Goal: Task Accomplishment & Management: Complete application form

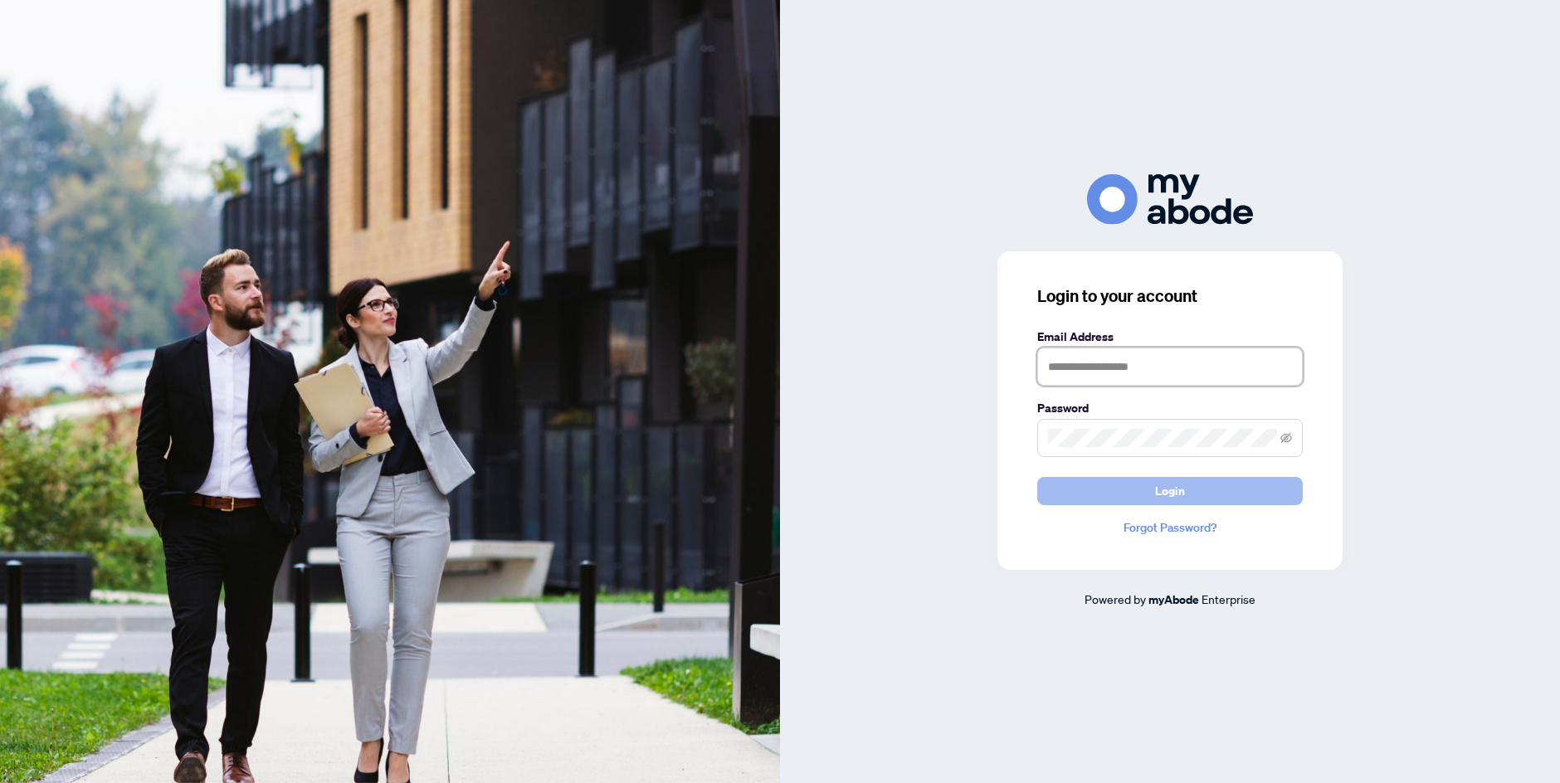
type input "**********"
click at [1123, 503] on button "Login" at bounding box center [1169, 491] width 265 height 28
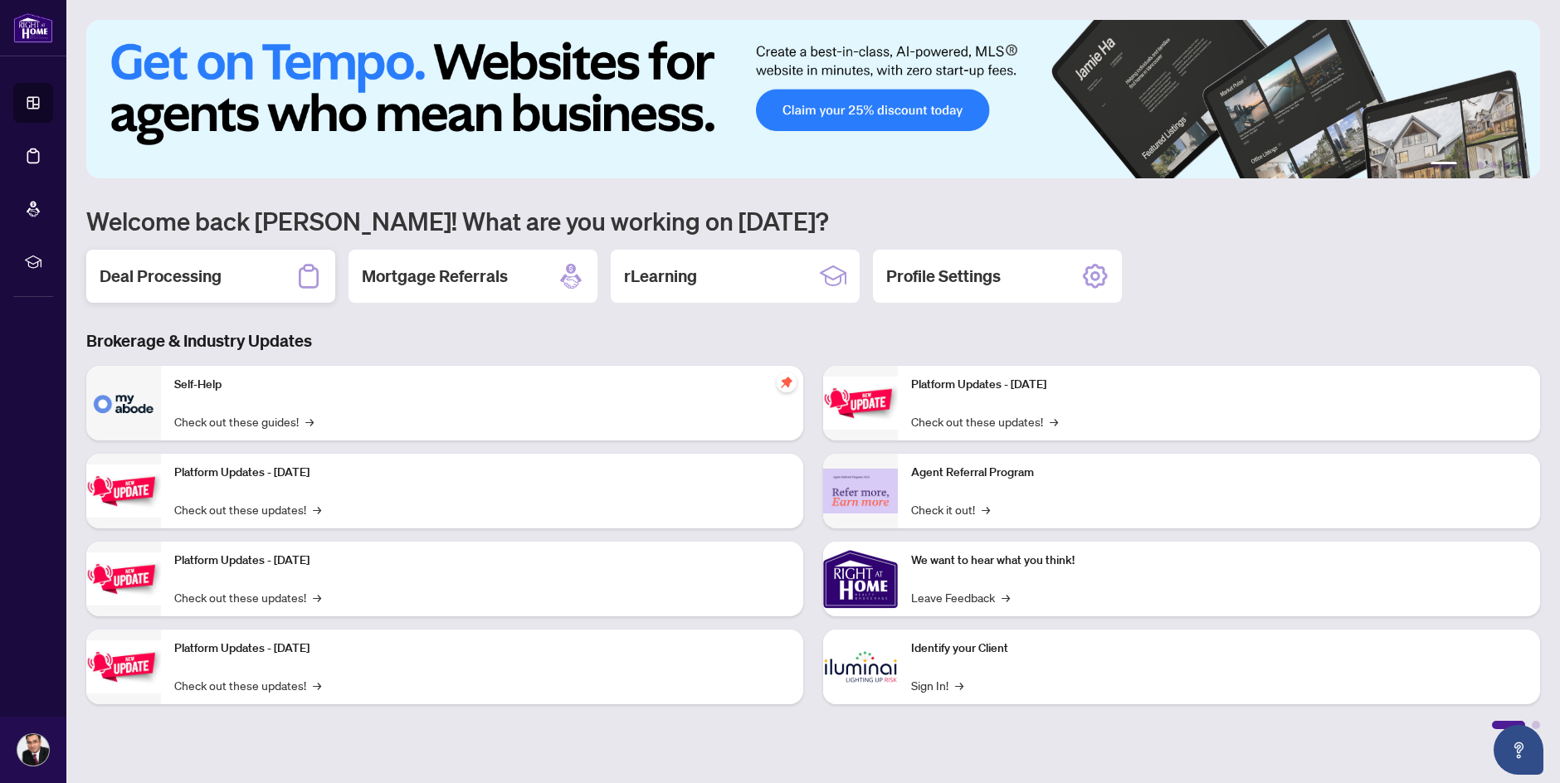
click at [225, 290] on div "Deal Processing" at bounding box center [210, 276] width 249 height 53
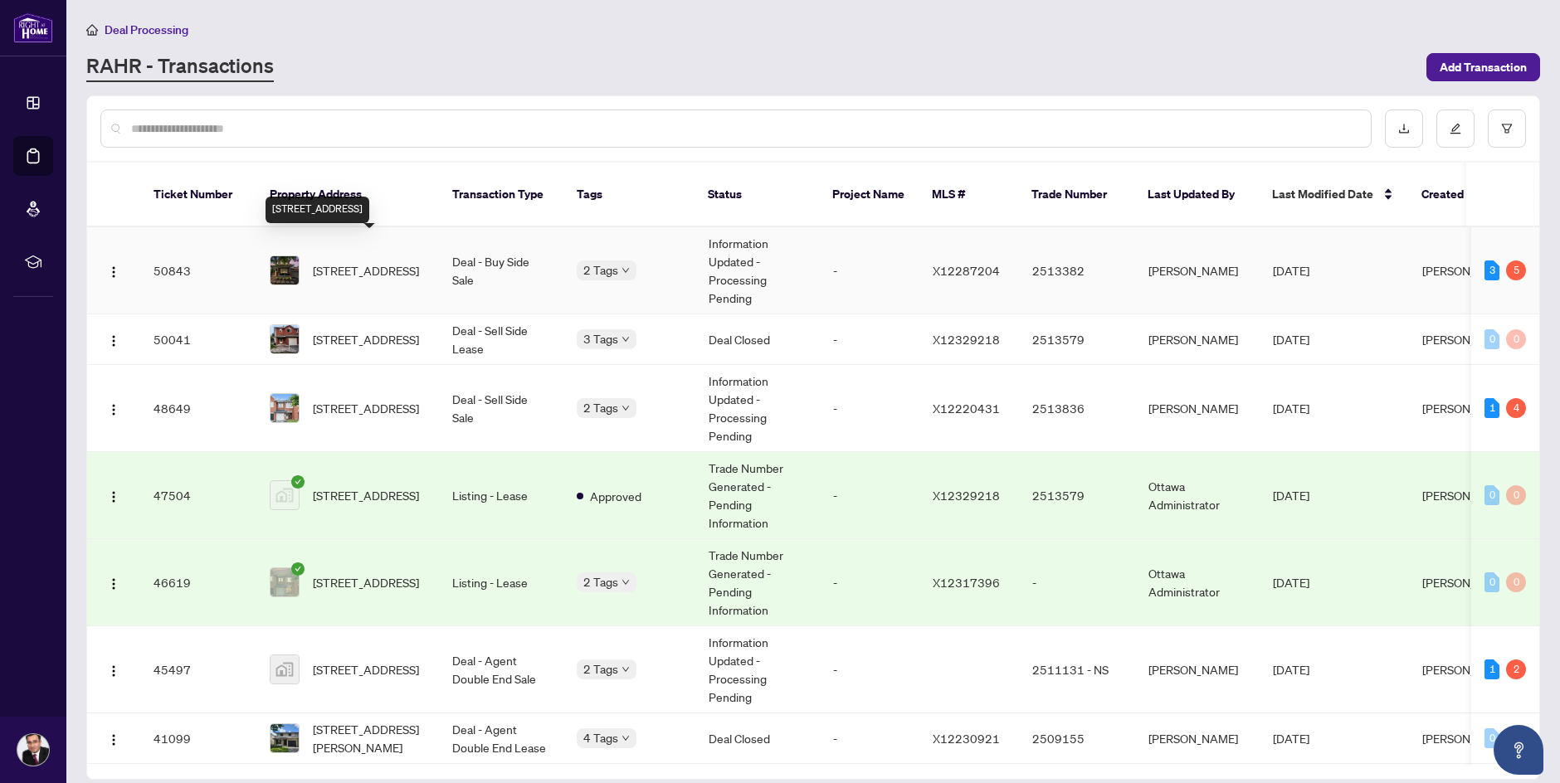
click at [384, 265] on span "[STREET_ADDRESS]" at bounding box center [366, 270] width 106 height 18
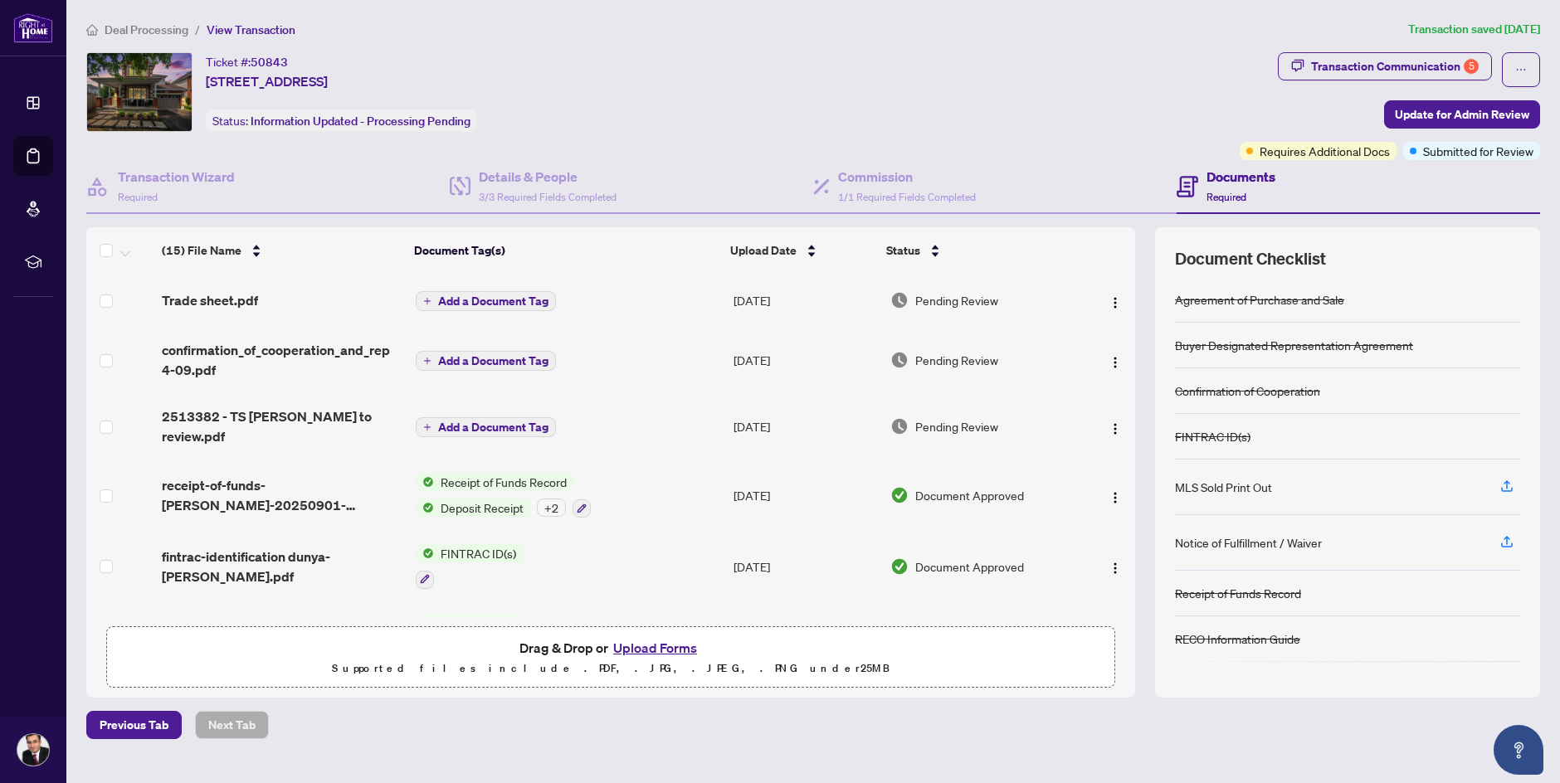
click at [248, 302] on span "Trade sheet.pdf" at bounding box center [210, 300] width 96 height 20
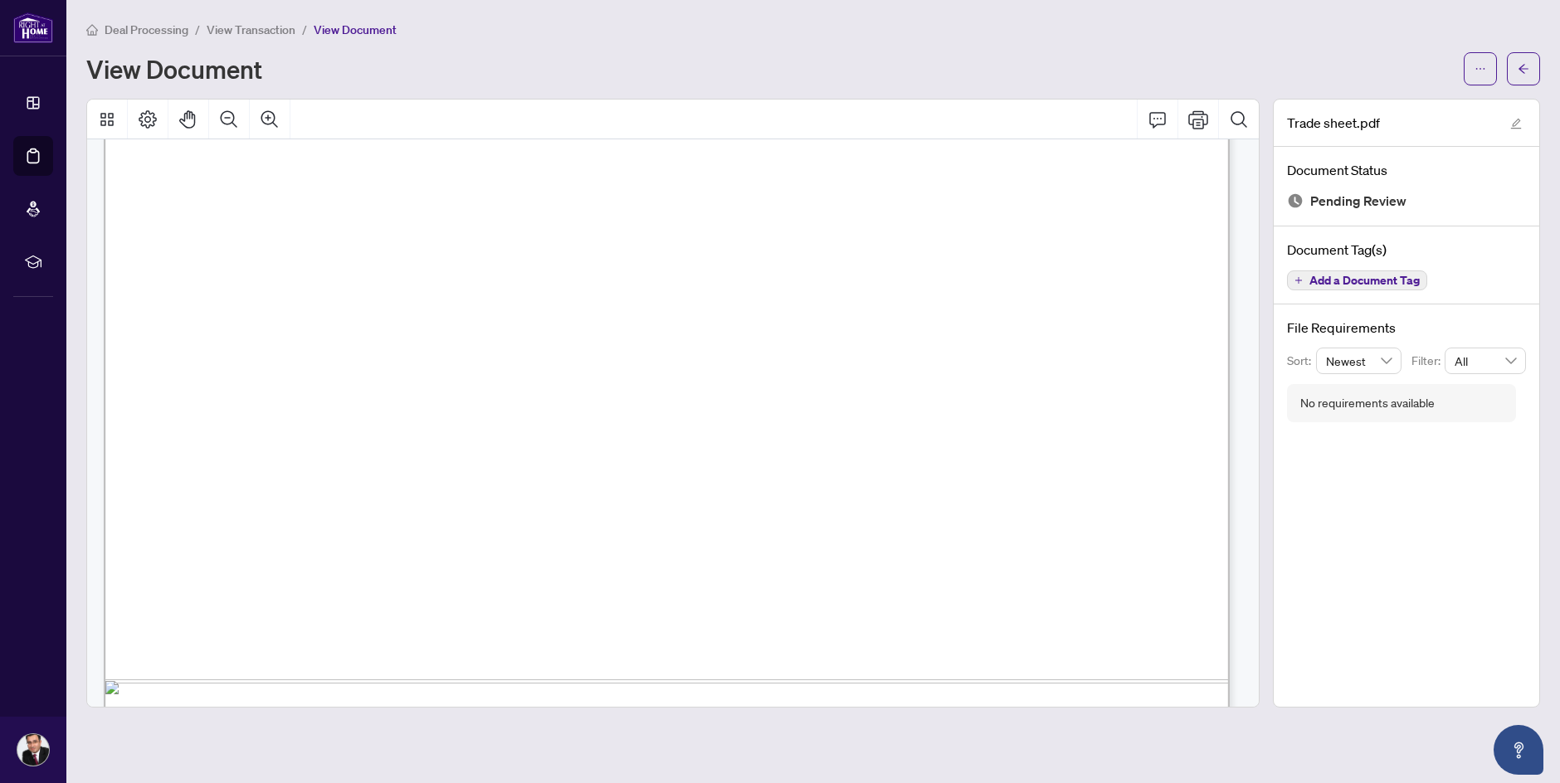
scroll to position [923, 0]
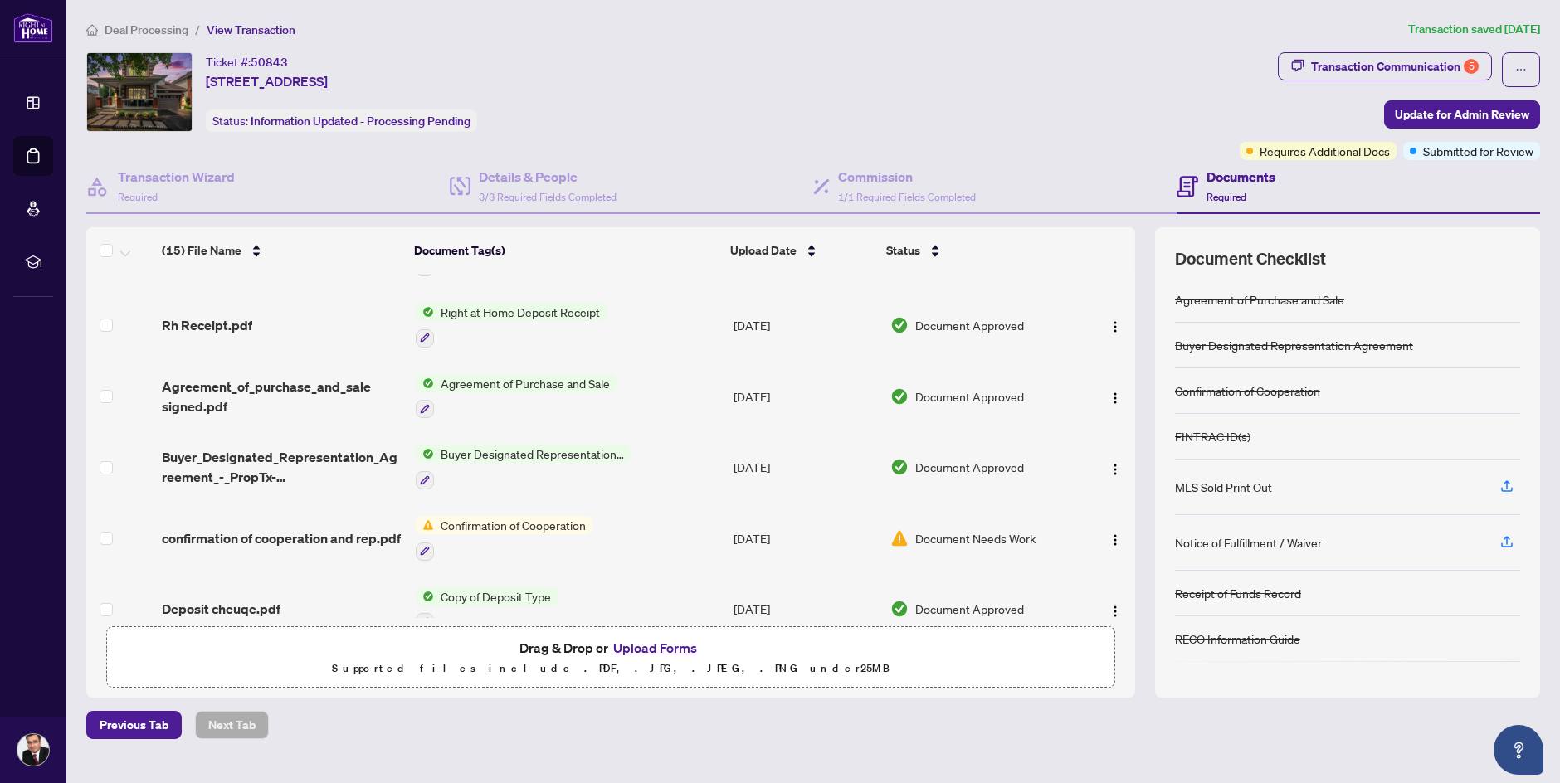
scroll to position [683, 0]
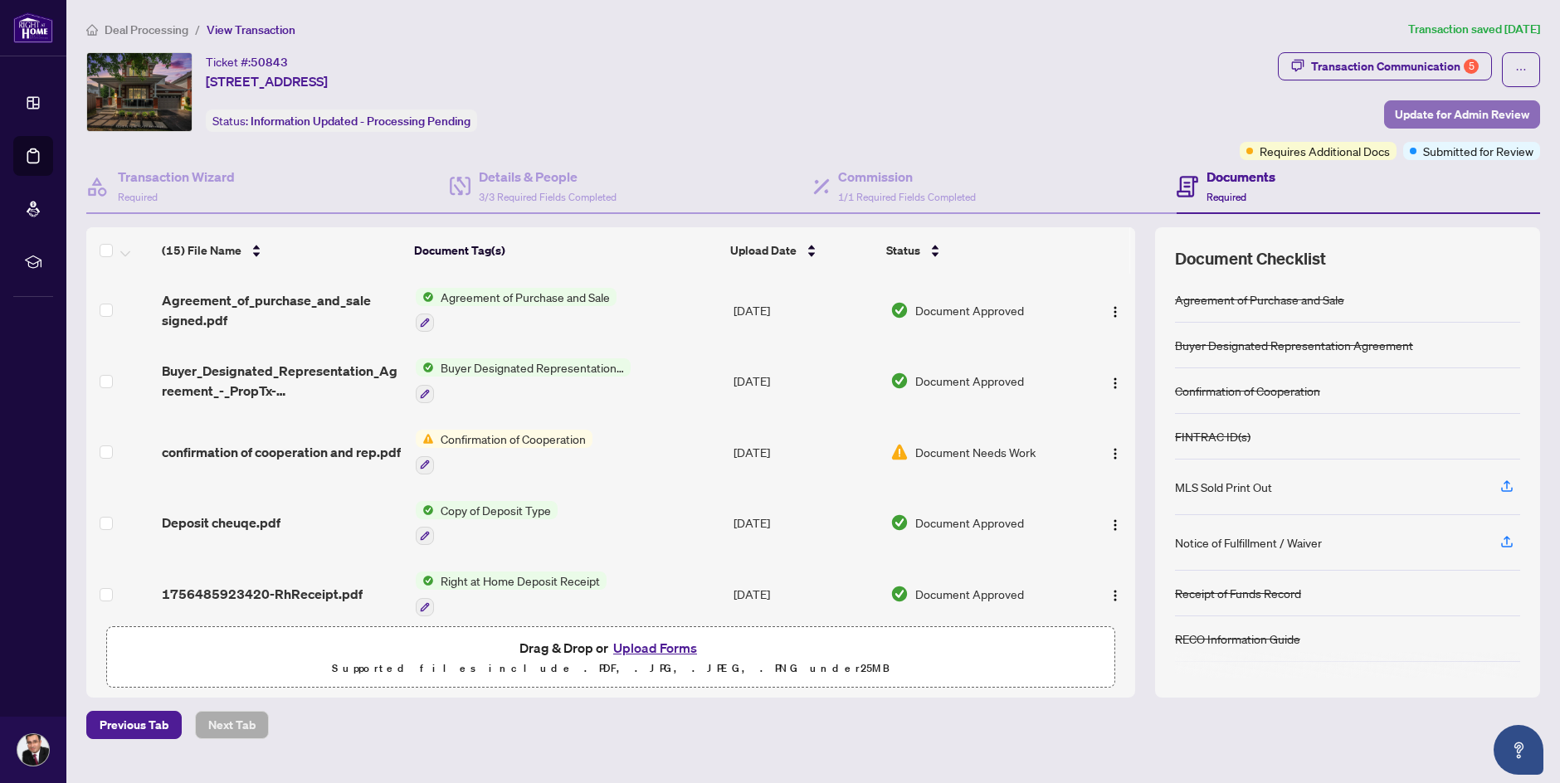
click at [1480, 119] on span "Update for Admin Review" at bounding box center [1462, 114] width 134 height 27
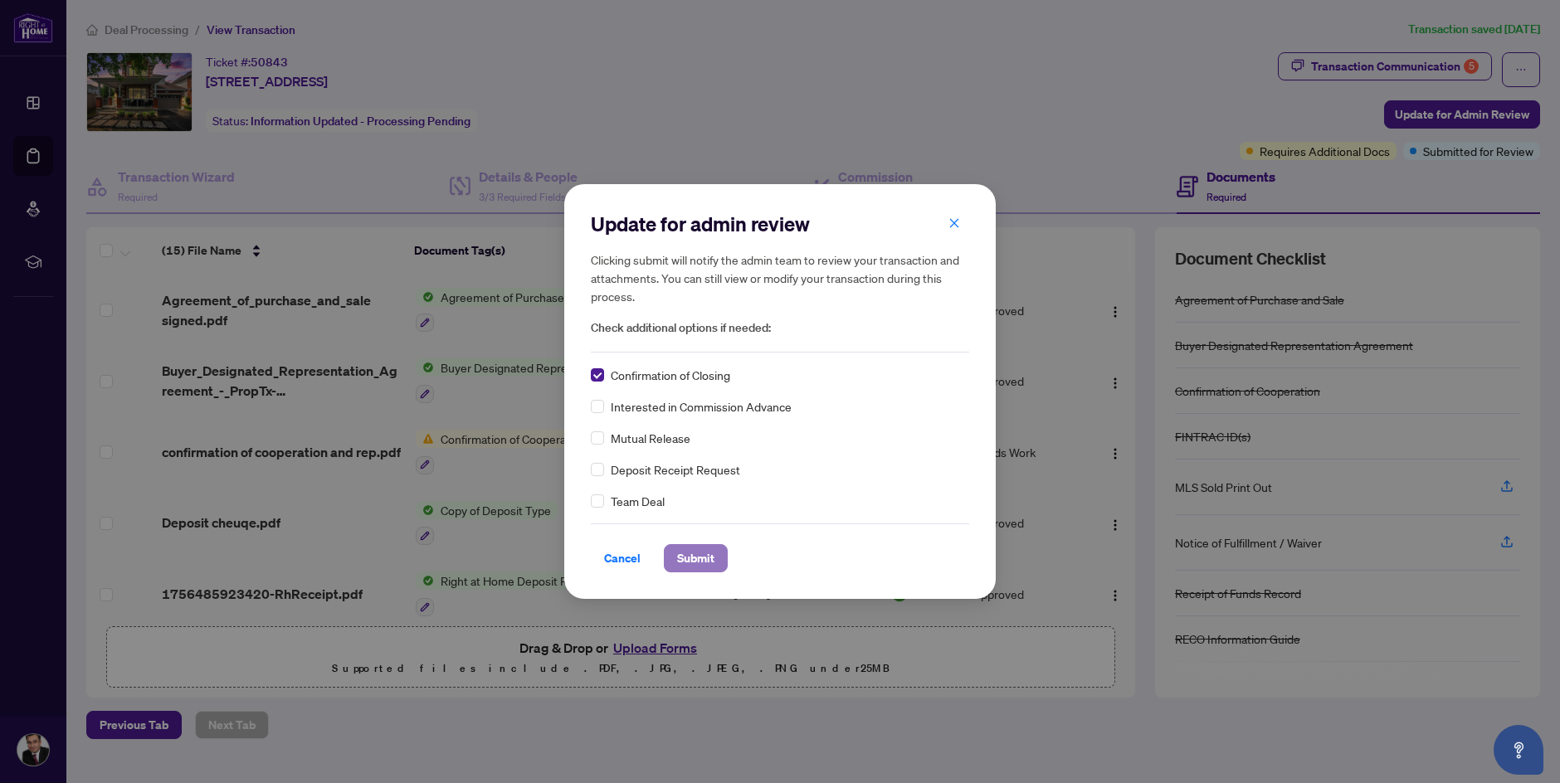
click at [714, 566] on span "Submit" at bounding box center [695, 558] width 37 height 27
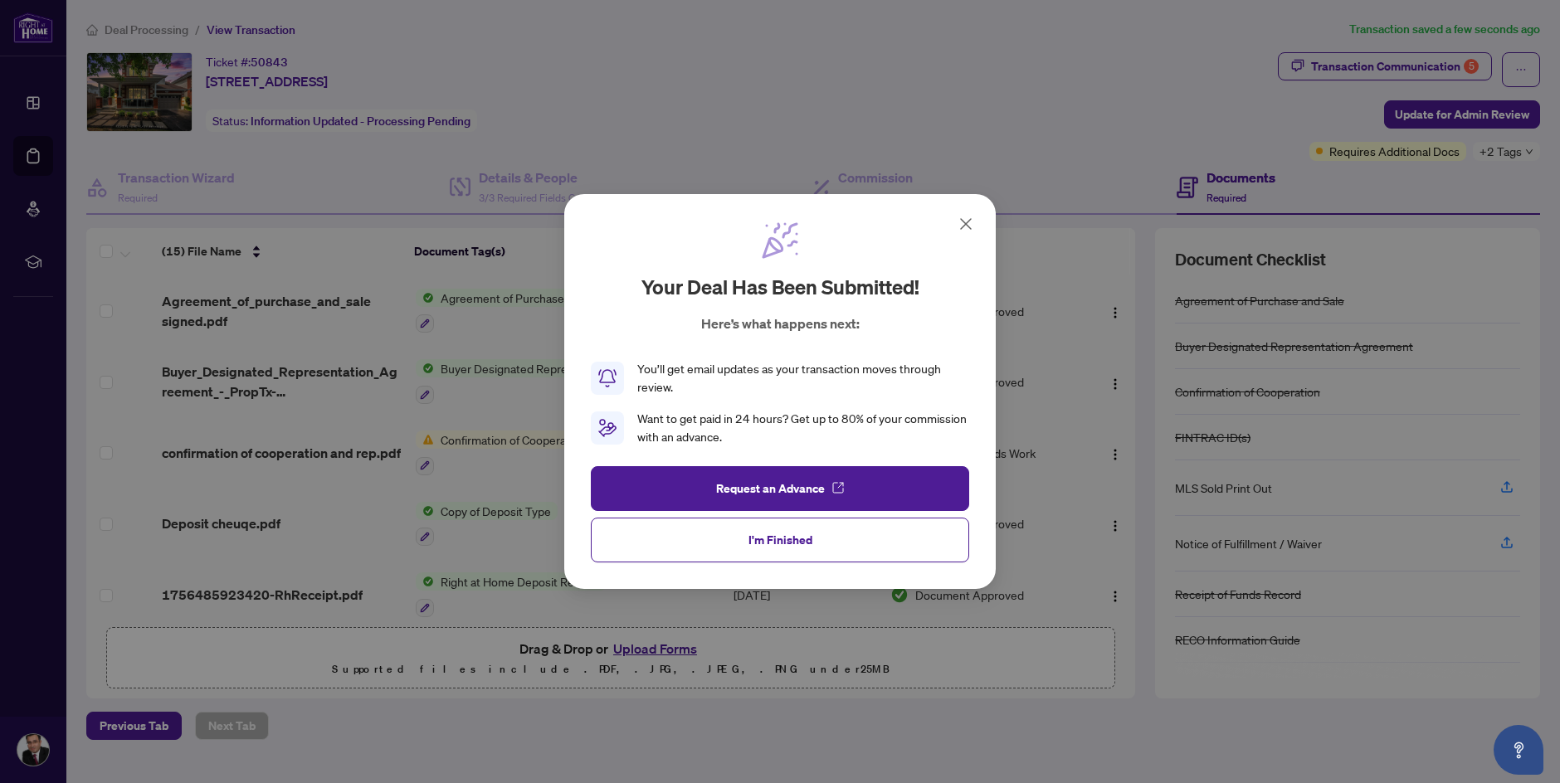
click at [966, 222] on icon at bounding box center [966, 224] width 20 height 20
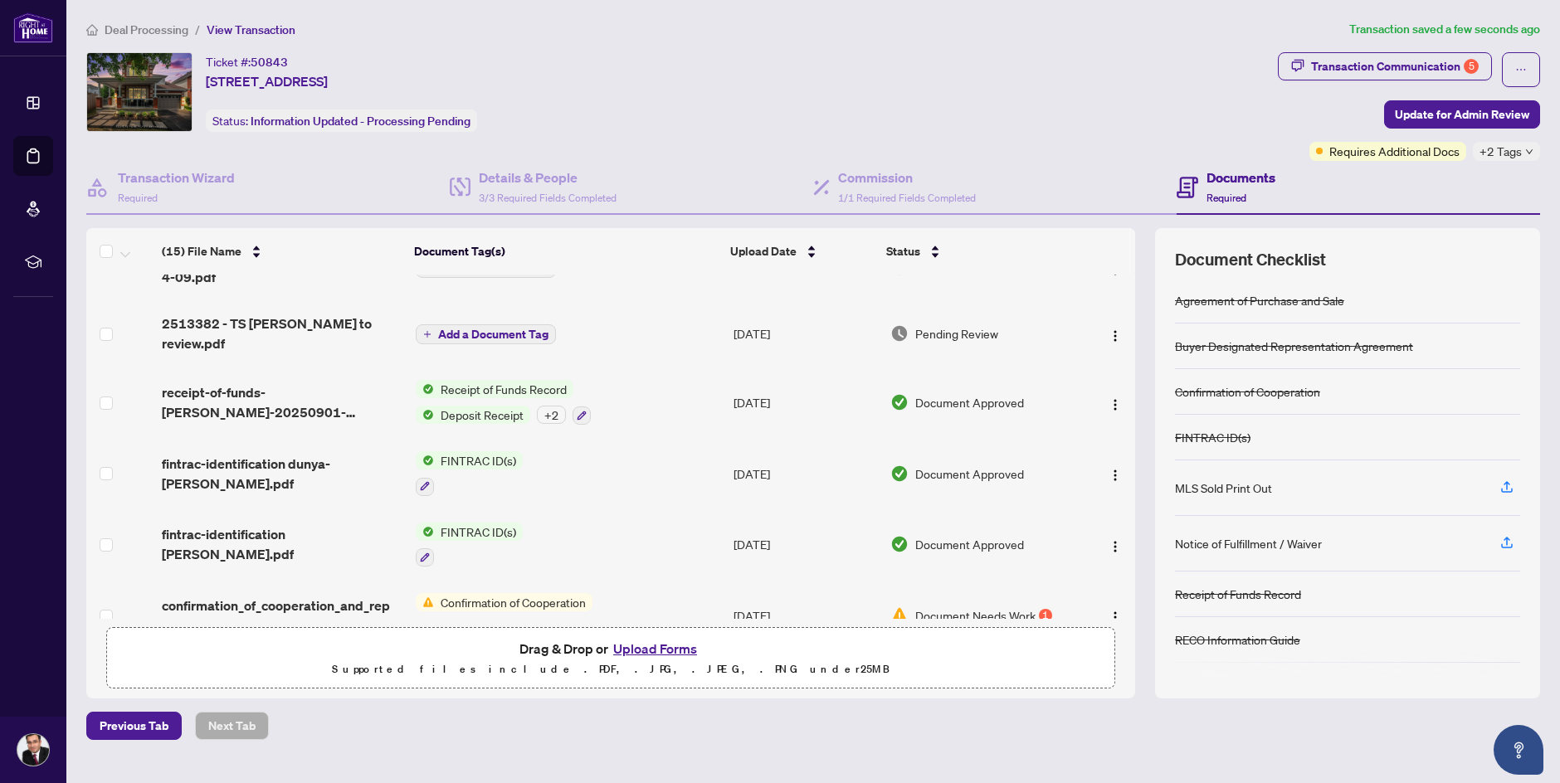
scroll to position [0, 0]
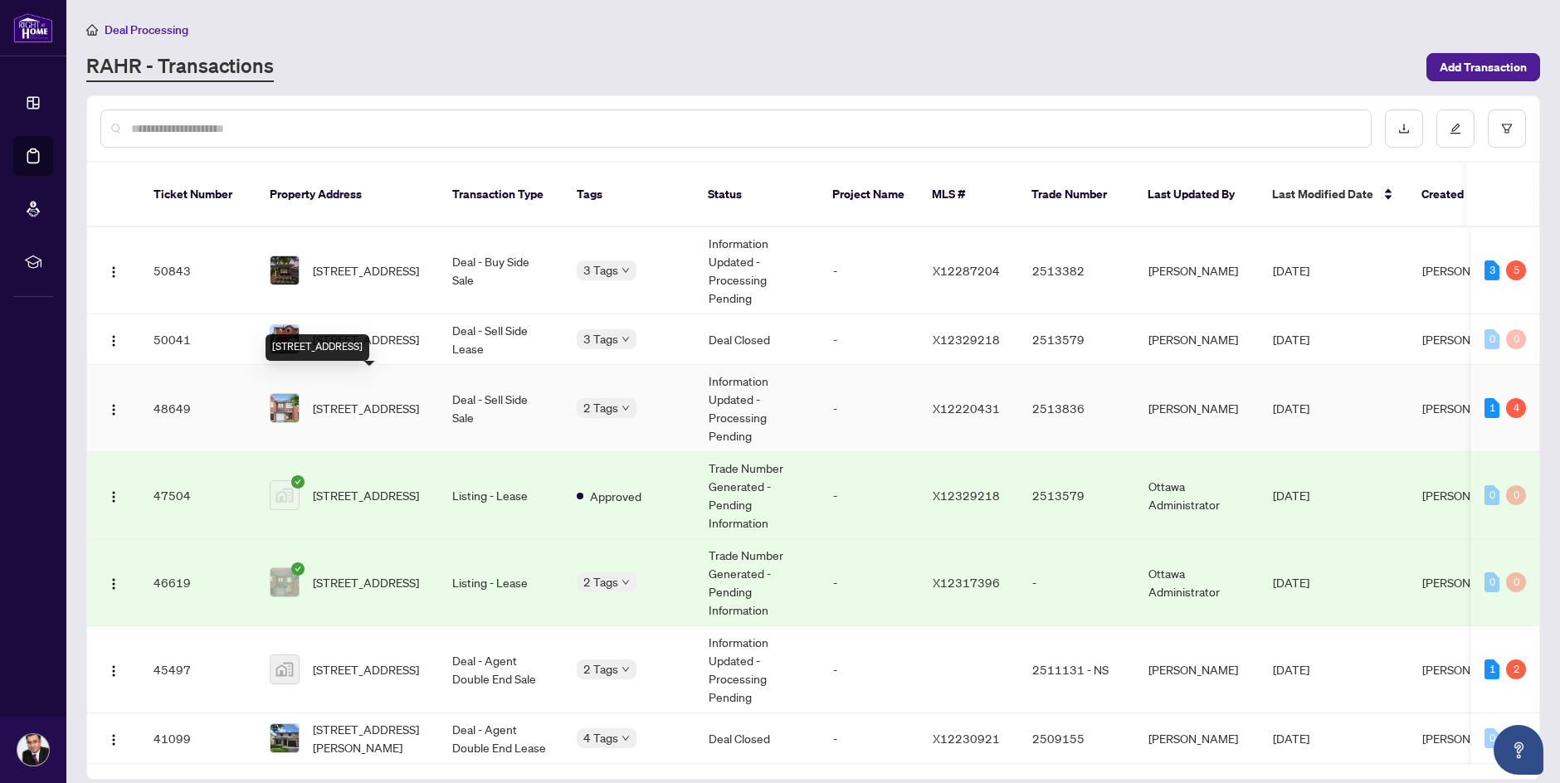
click at [394, 406] on span "[STREET_ADDRESS]" at bounding box center [366, 408] width 106 height 18
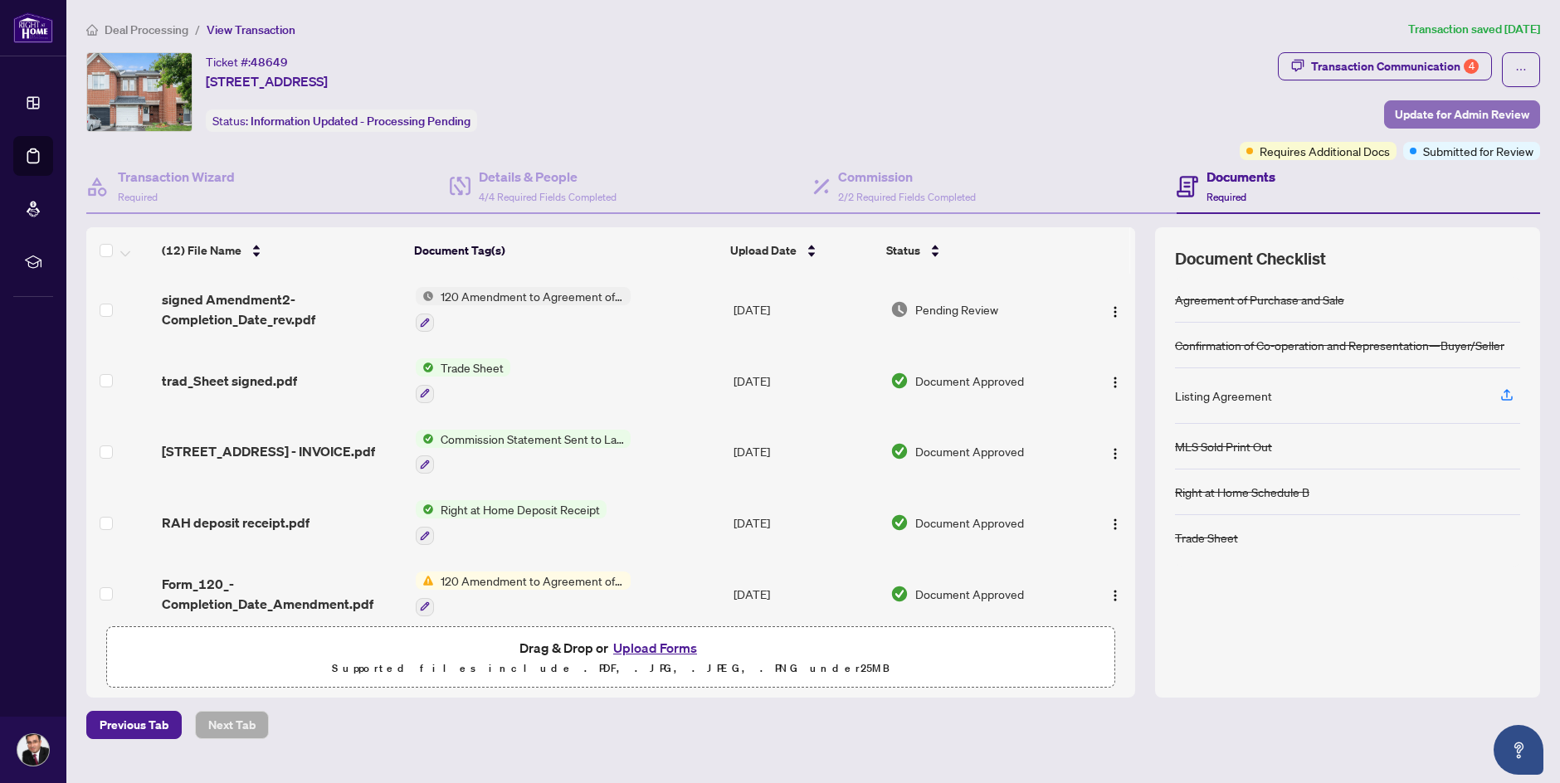
click at [1502, 112] on span "Update for Admin Review" at bounding box center [1462, 114] width 134 height 27
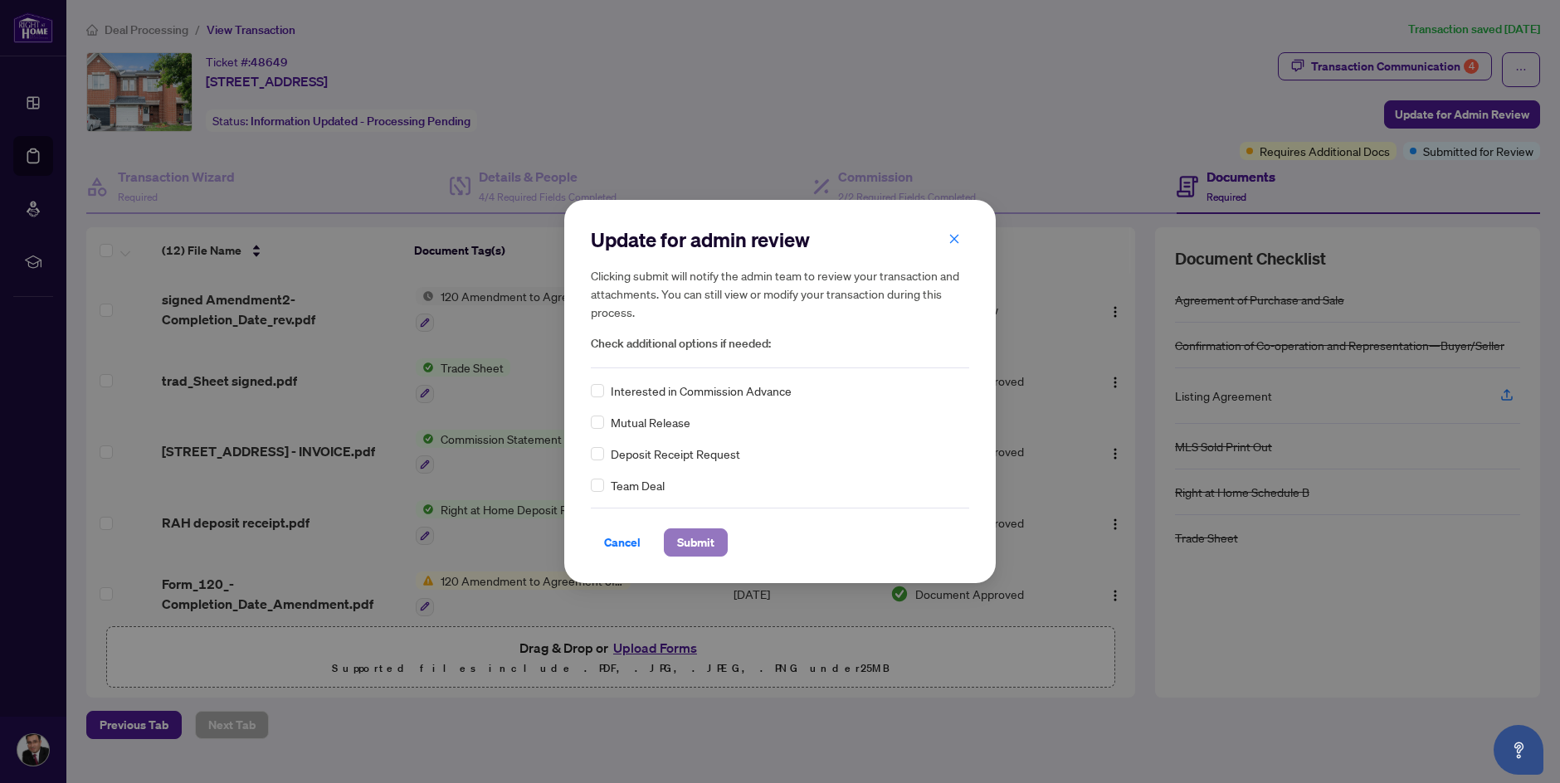
click at [693, 543] on span "Submit" at bounding box center [695, 542] width 37 height 27
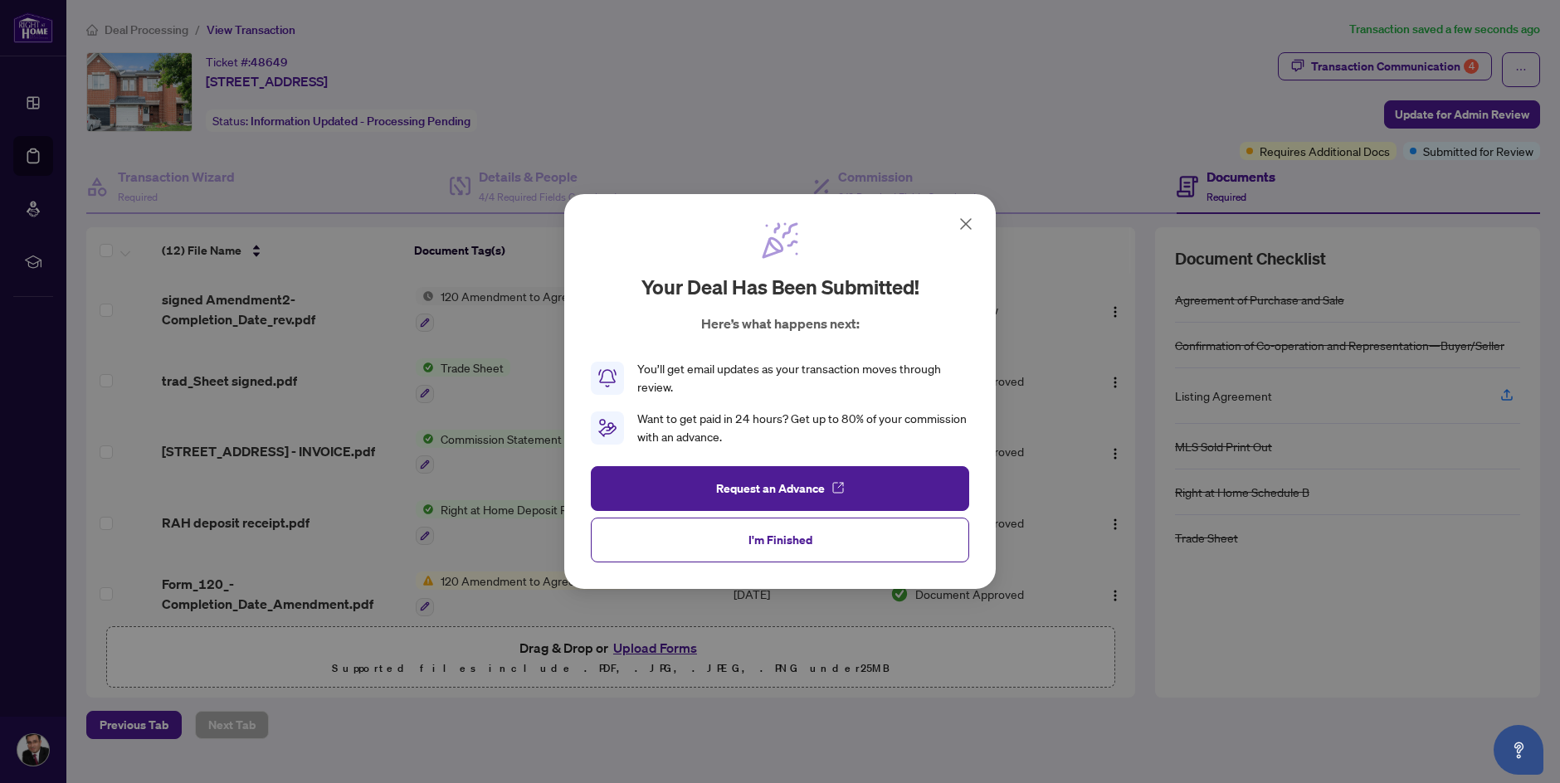
click at [965, 224] on icon at bounding box center [966, 224] width 10 height 10
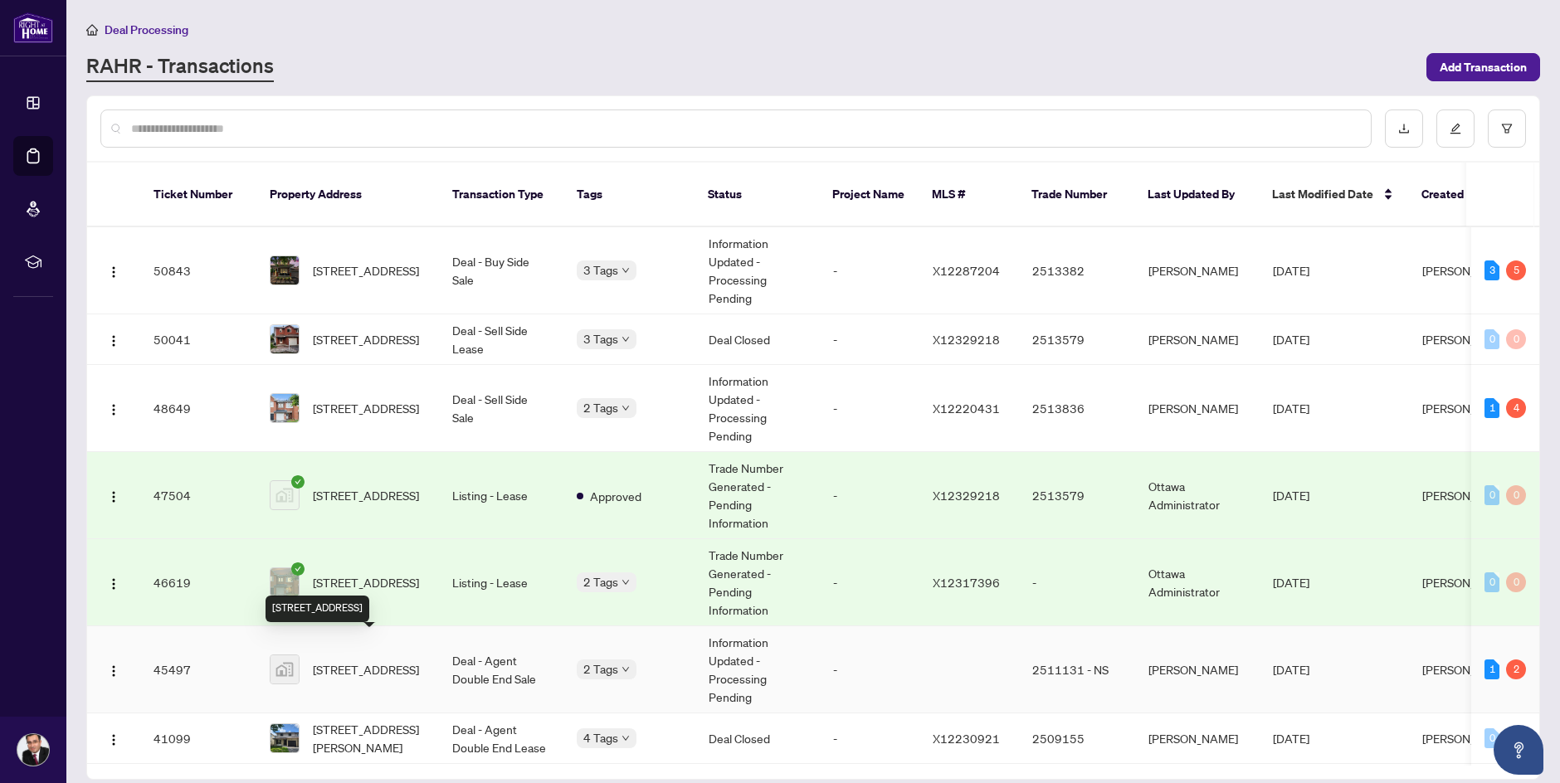
click at [369, 660] on span "[STREET_ADDRESS]" at bounding box center [366, 669] width 106 height 18
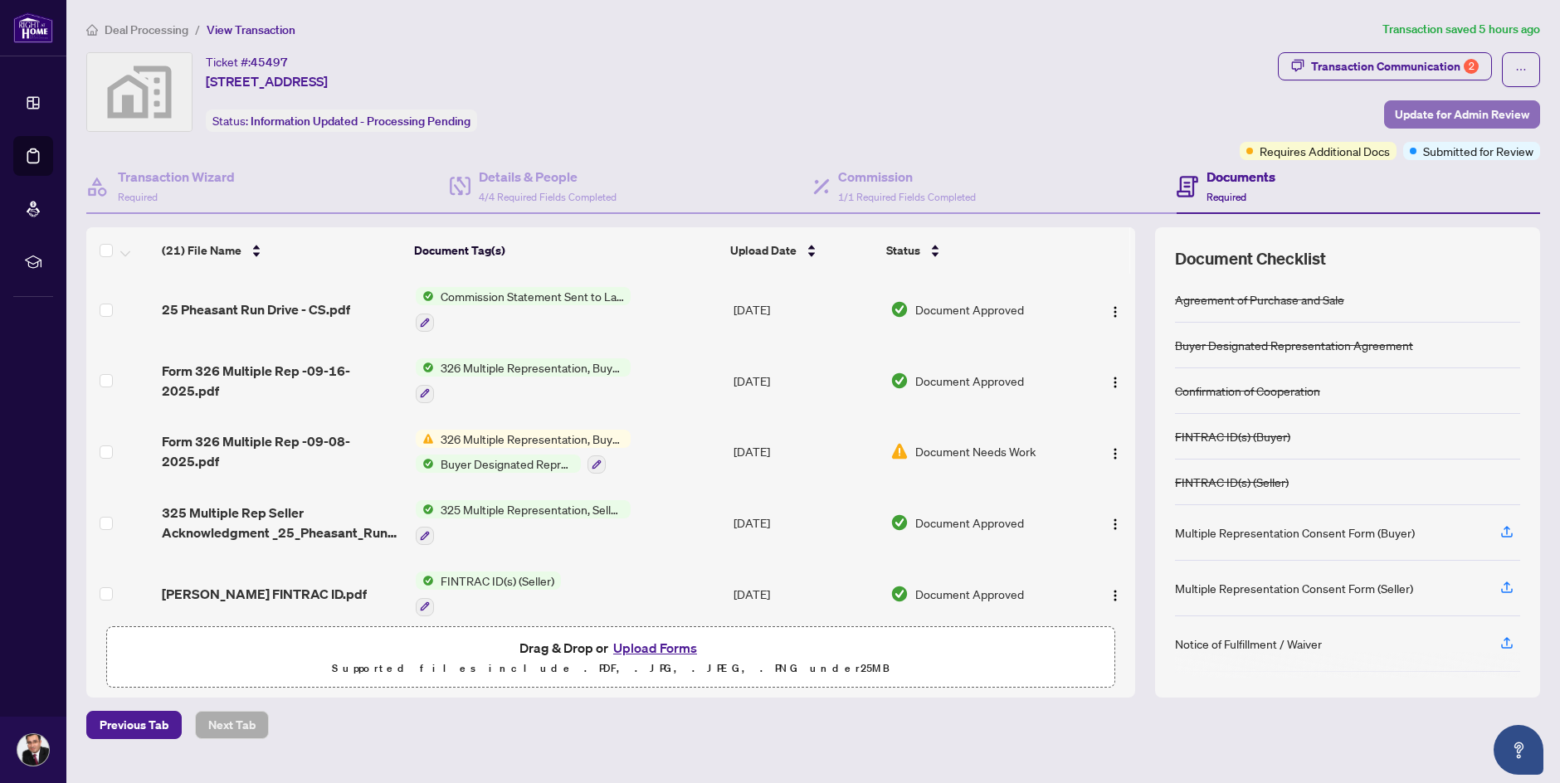
click at [1495, 111] on span "Update for Admin Review" at bounding box center [1462, 114] width 134 height 27
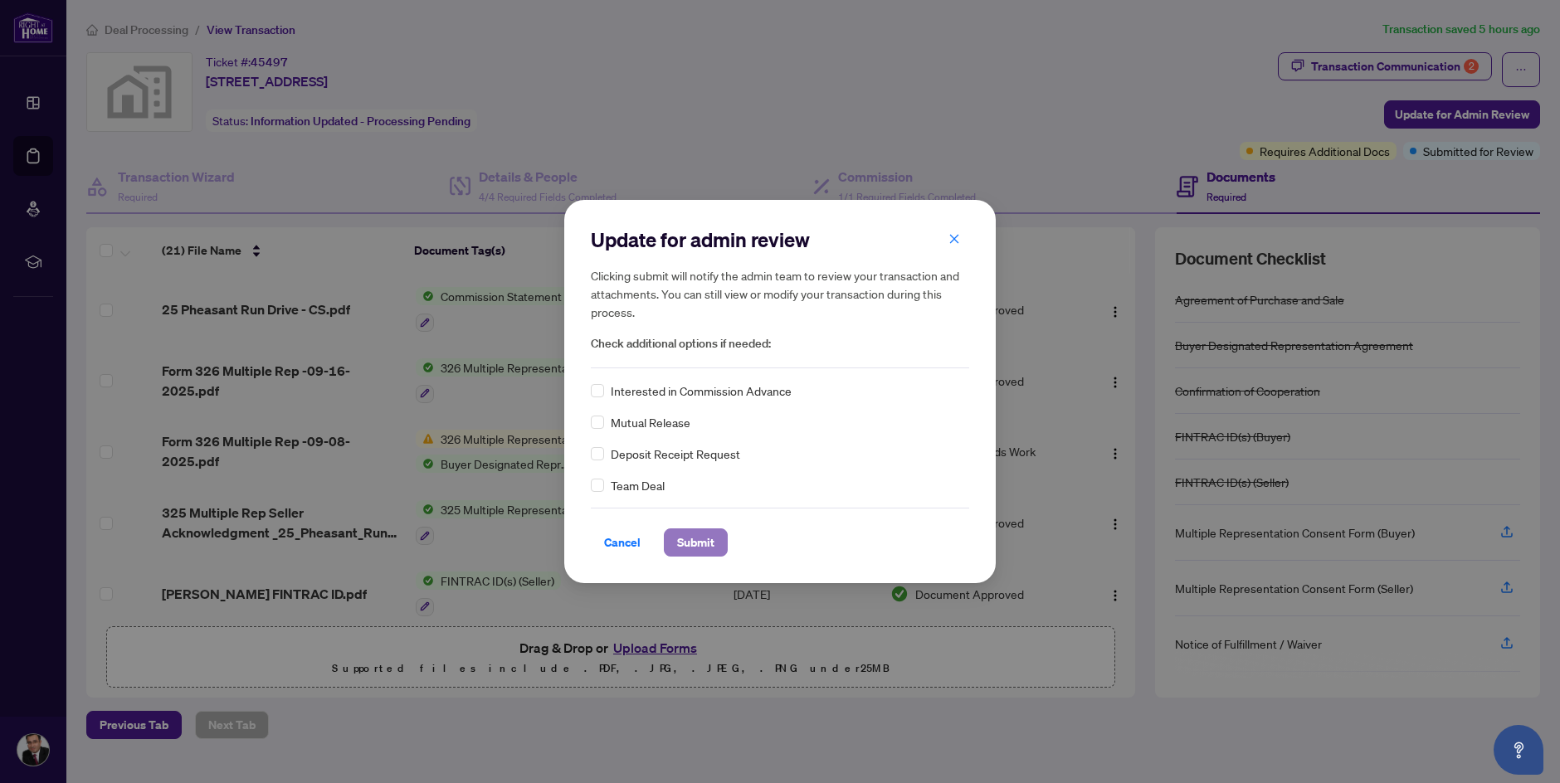
click at [711, 548] on span "Submit" at bounding box center [695, 542] width 37 height 27
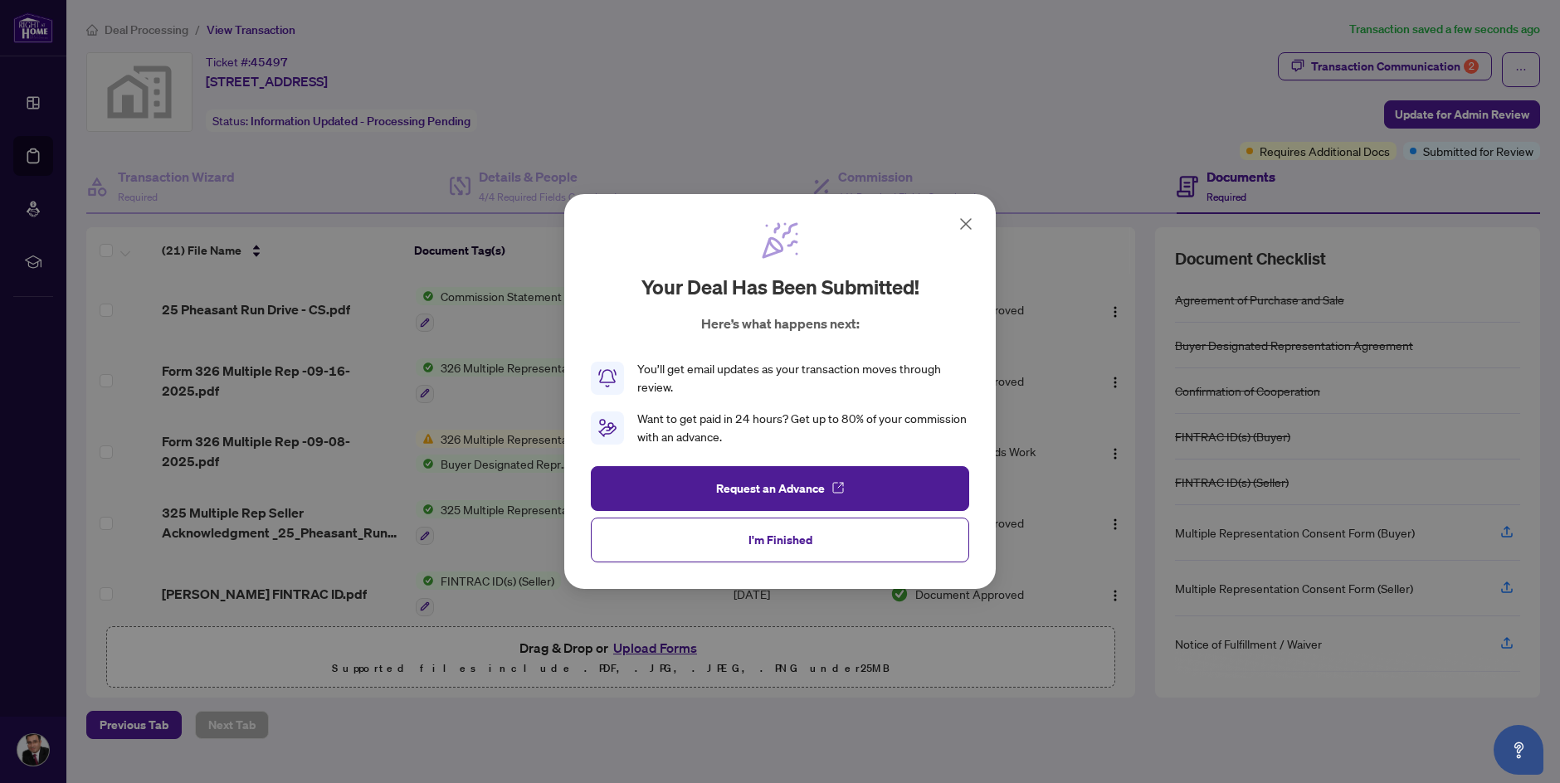
click at [1069, 127] on div "Your deal has been submitted! Here’s what happens next: You’ll get email update…" at bounding box center [780, 391] width 1560 height 783
click at [967, 223] on icon at bounding box center [966, 224] width 10 height 10
